Goal: Download file/media

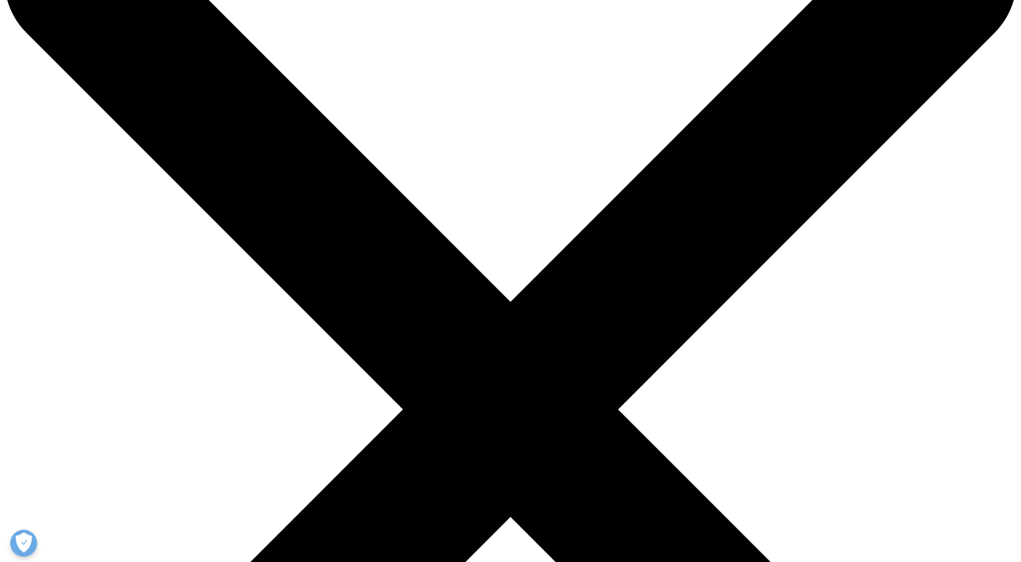
scroll to position [433, 635]
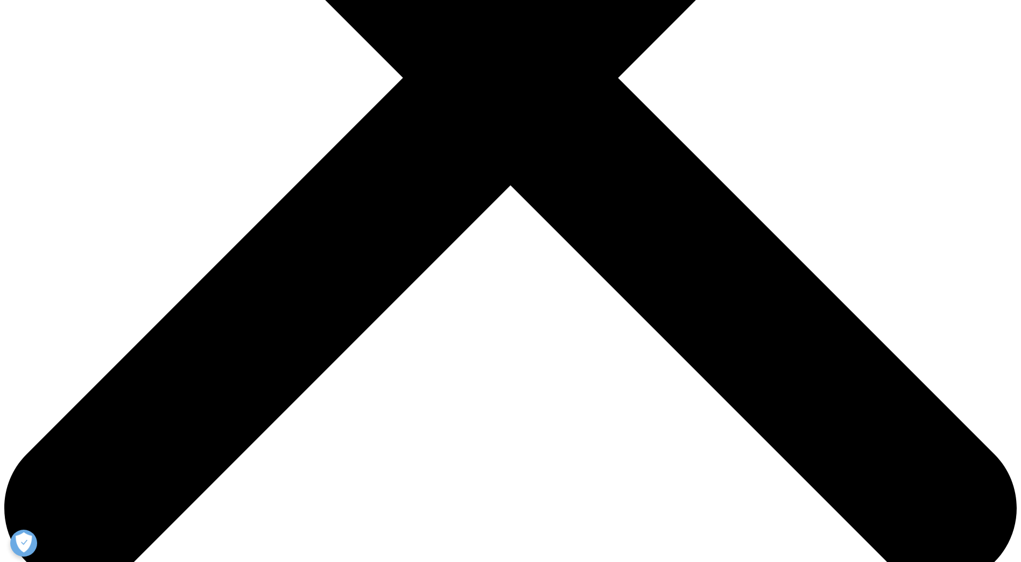
scroll to position [444, 0]
type input "[PERSON_NAME]"
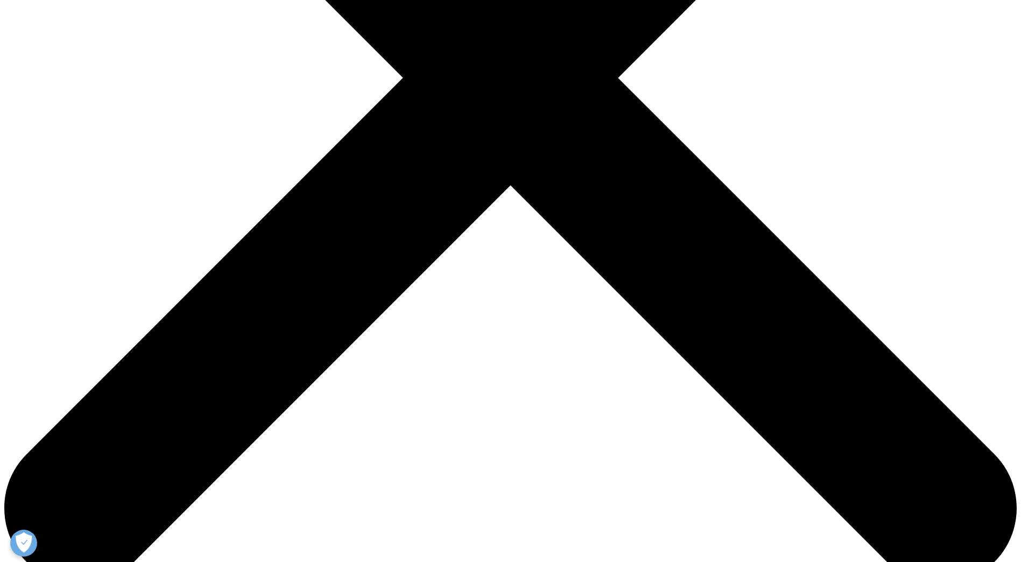
type input "[PERSON_NAME][EMAIL_ADDRESS][PERSON_NAME][DOMAIN_NAME]"
type input "AP"
type input "IQVIA"
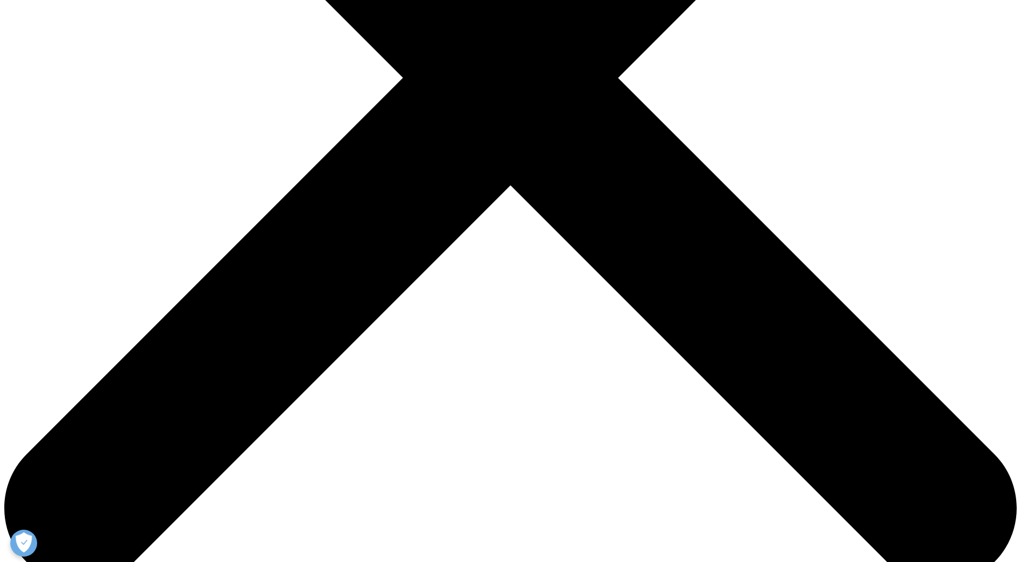
select select "Czech Republic"
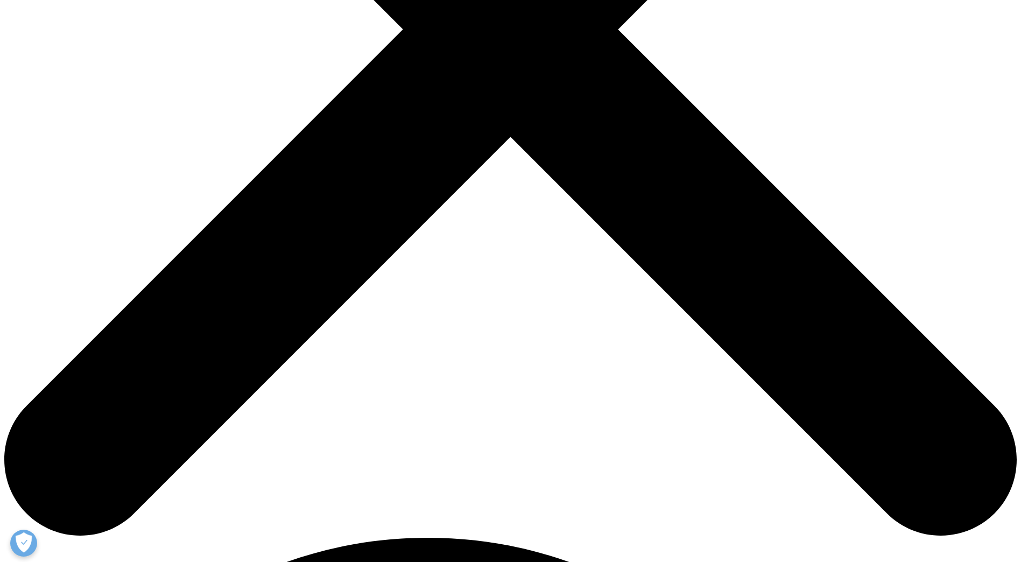
scroll to position [433, 635]
